Goal: Find specific page/section: Find specific page/section

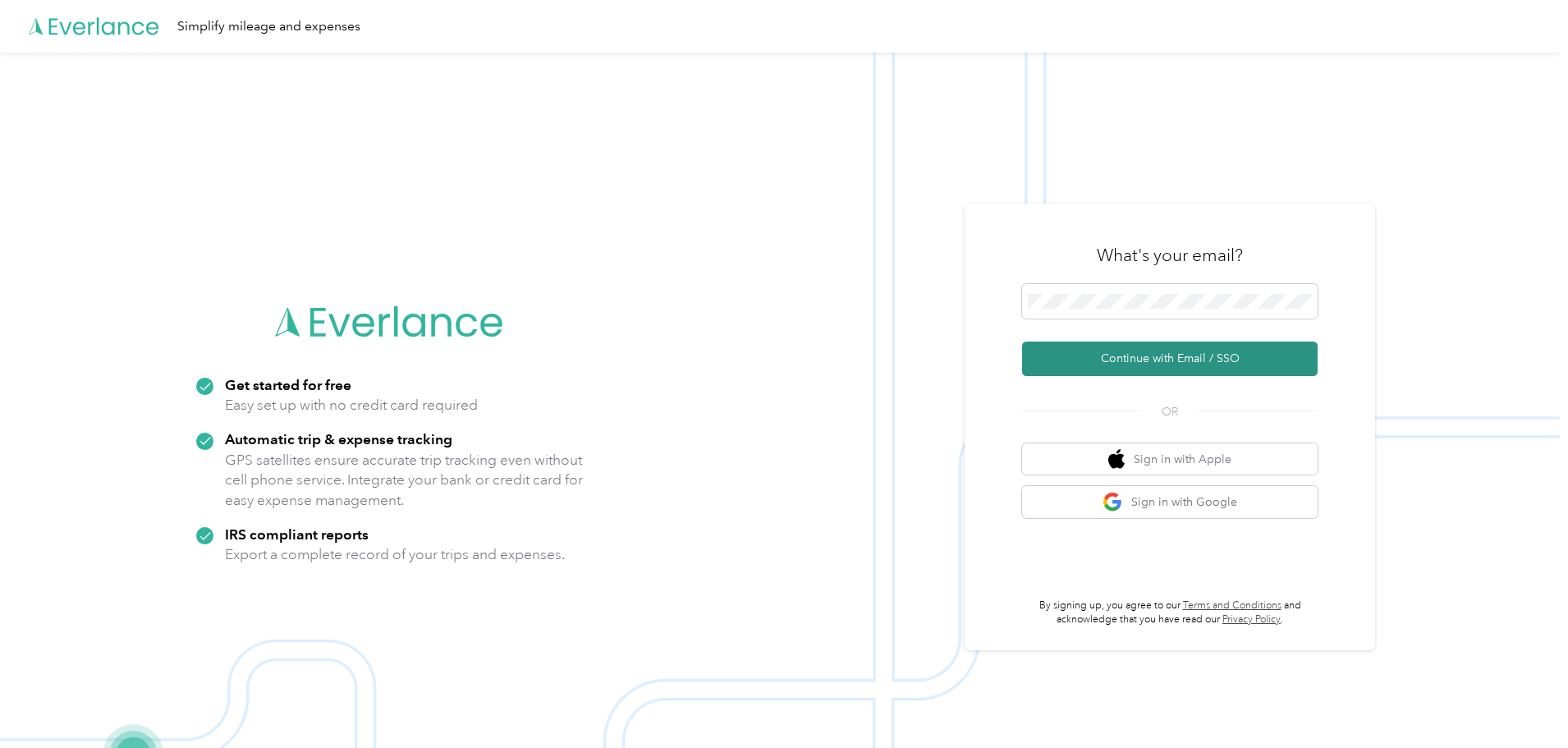
click at [1085, 352] on button "Continue with Email / SSO" at bounding box center [1169, 359] width 295 height 34
click at [1171, 361] on button "Continue with Email / SSO" at bounding box center [1169, 359] width 295 height 34
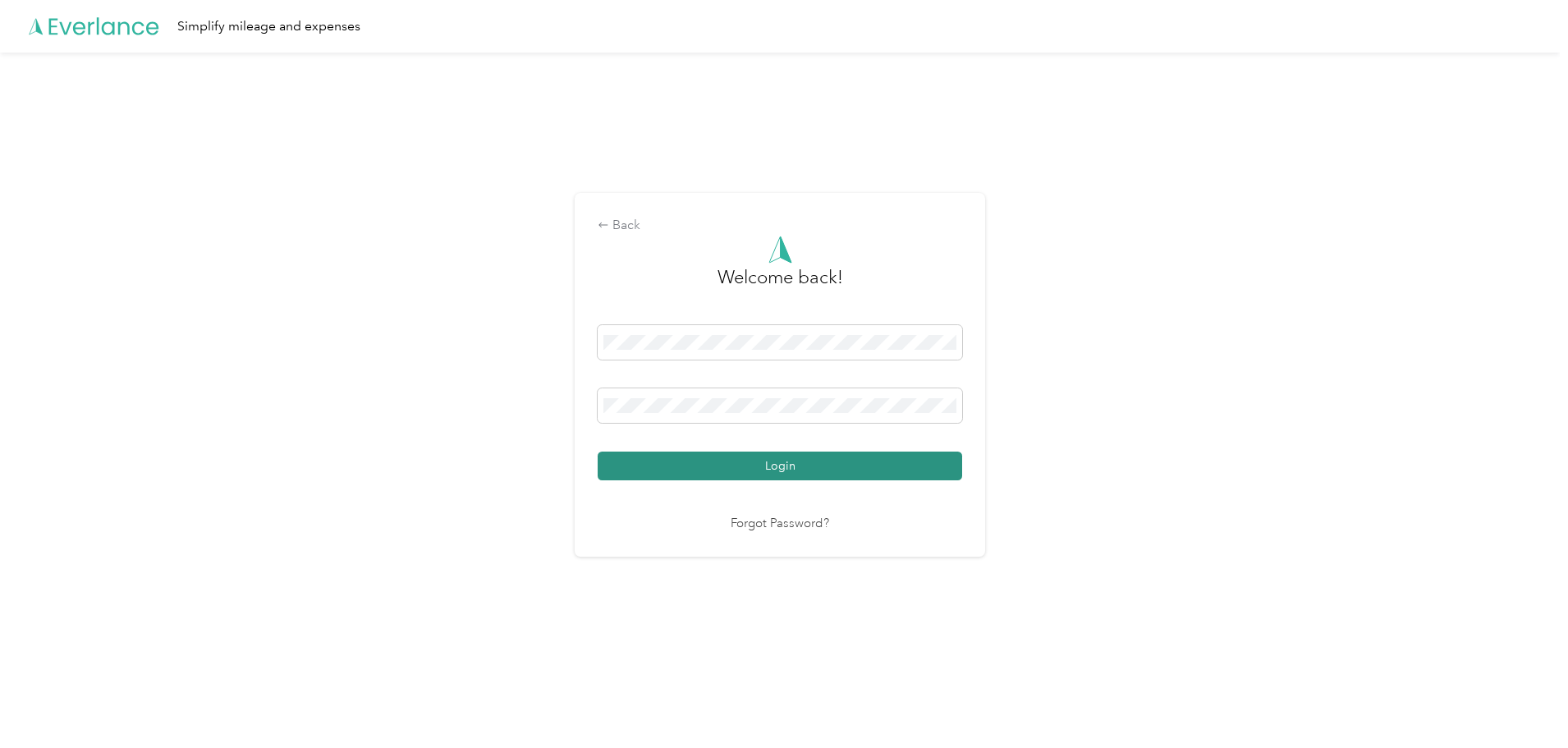
click at [779, 461] on button "Login" at bounding box center [779, 466] width 365 height 29
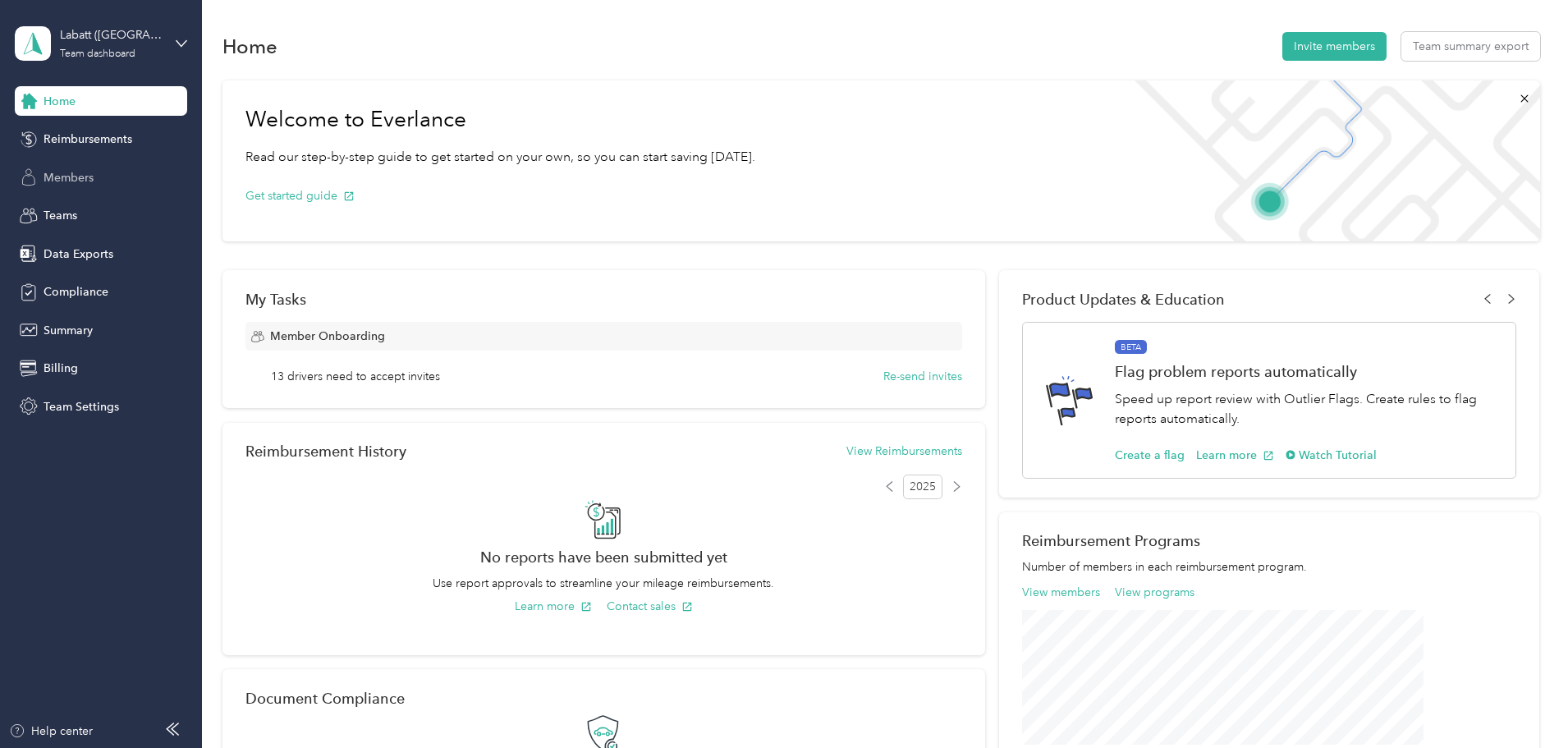
click at [63, 178] on span "Members" at bounding box center [69, 178] width 50 height 18
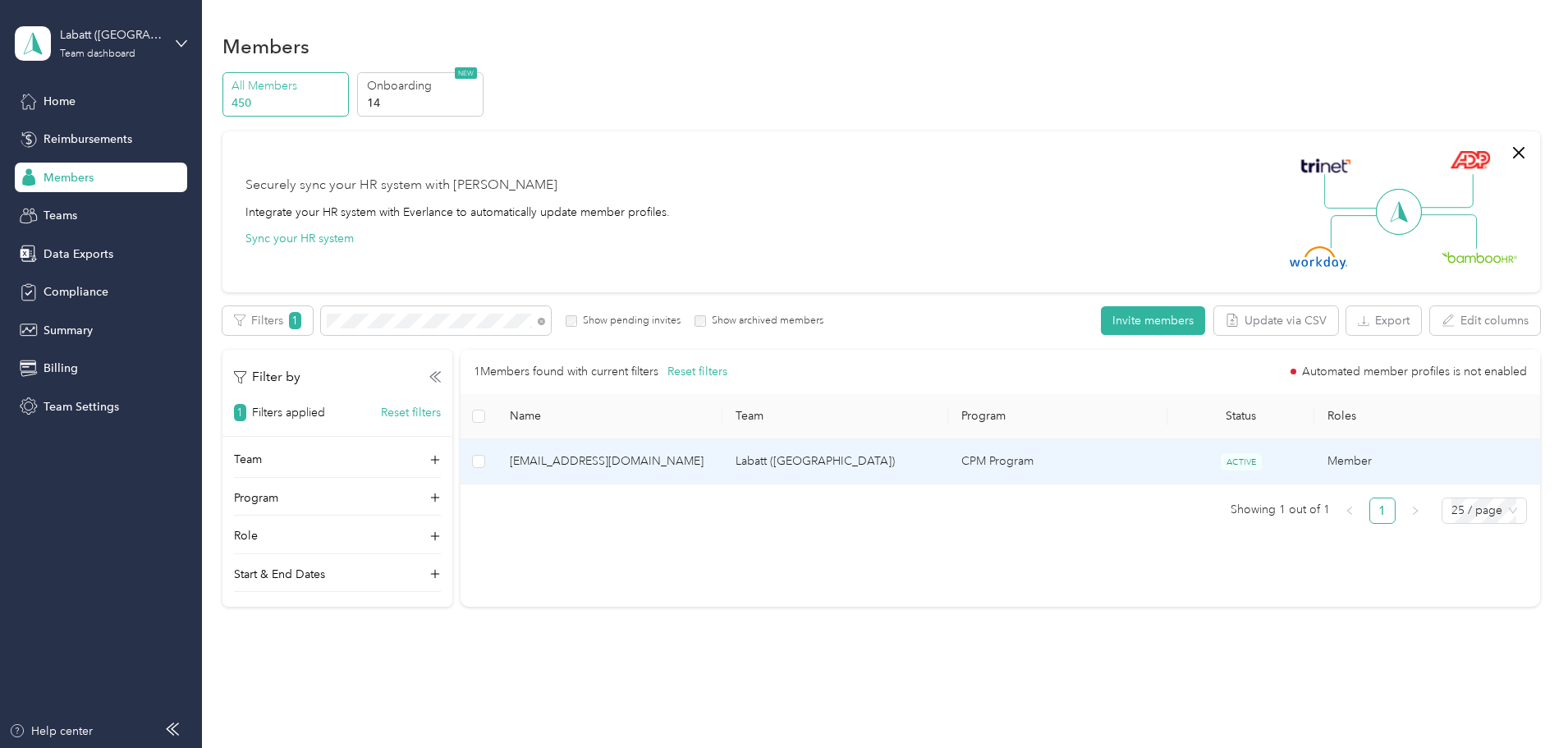
click at [661, 465] on span "[EMAIL_ADDRESS][DOMAIN_NAME]" at bounding box center [609, 461] width 199 height 18
